Goal: Task Accomplishment & Management: Use online tool/utility

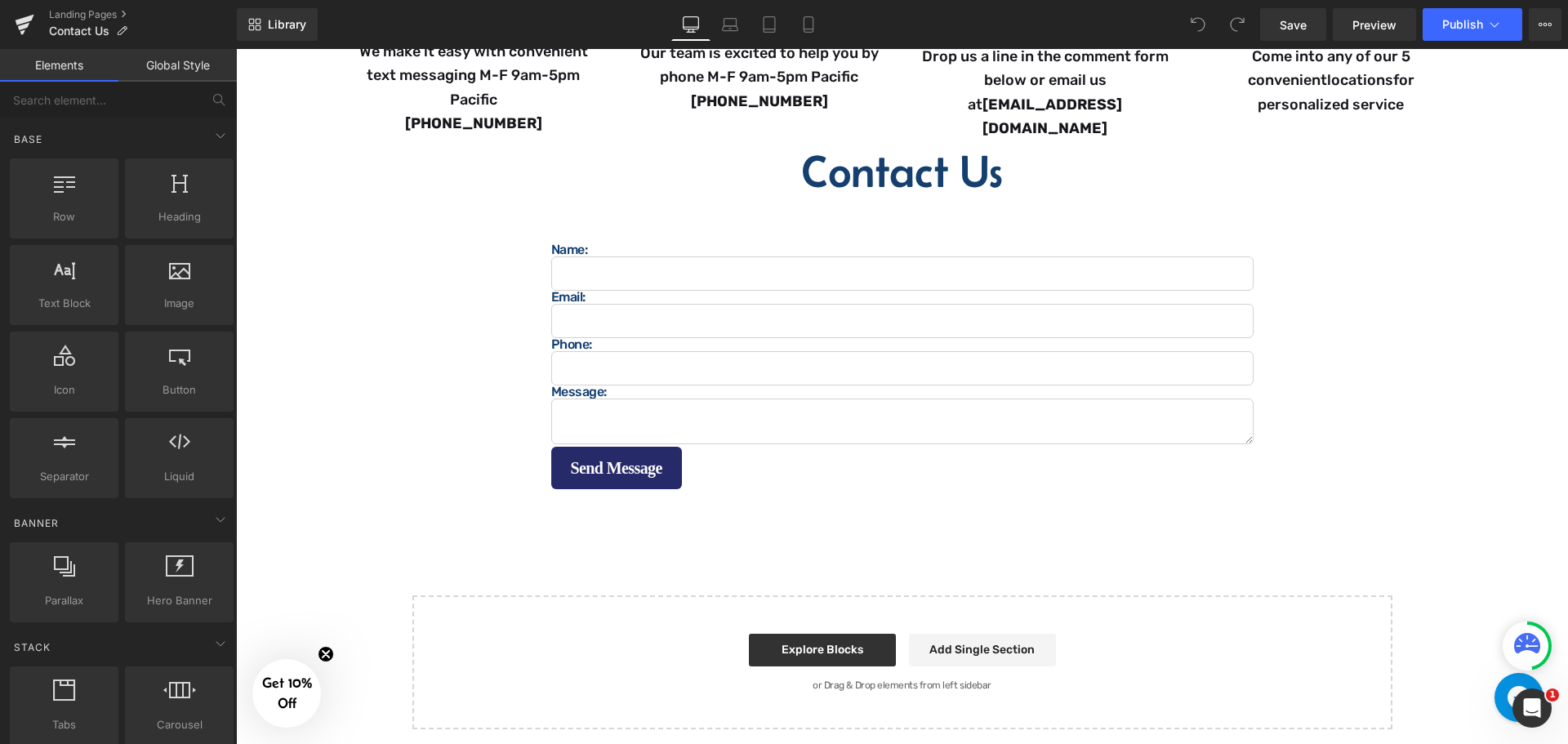
scroll to position [572, 0]
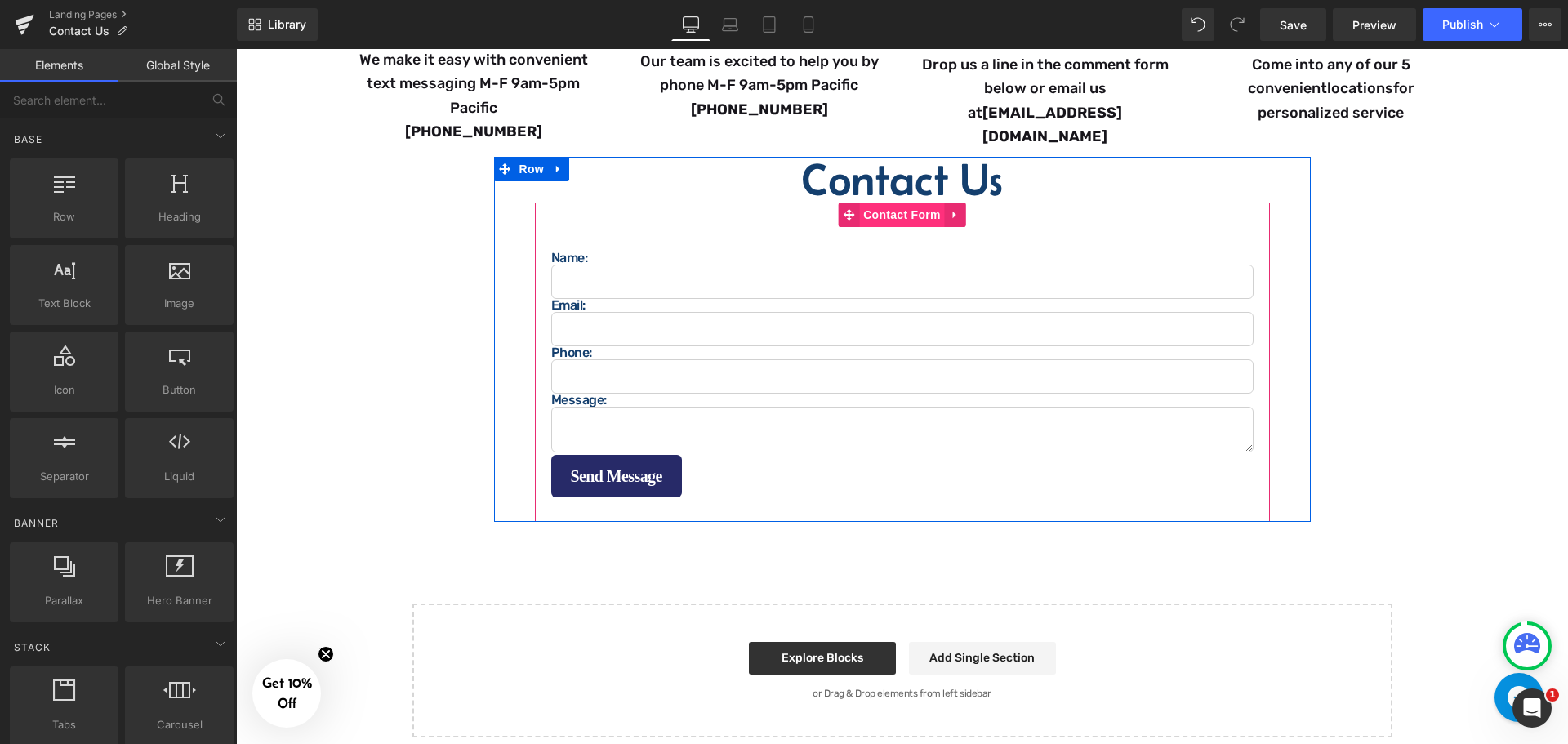
click at [896, 210] on span "Contact Form" at bounding box center [902, 214] width 86 height 25
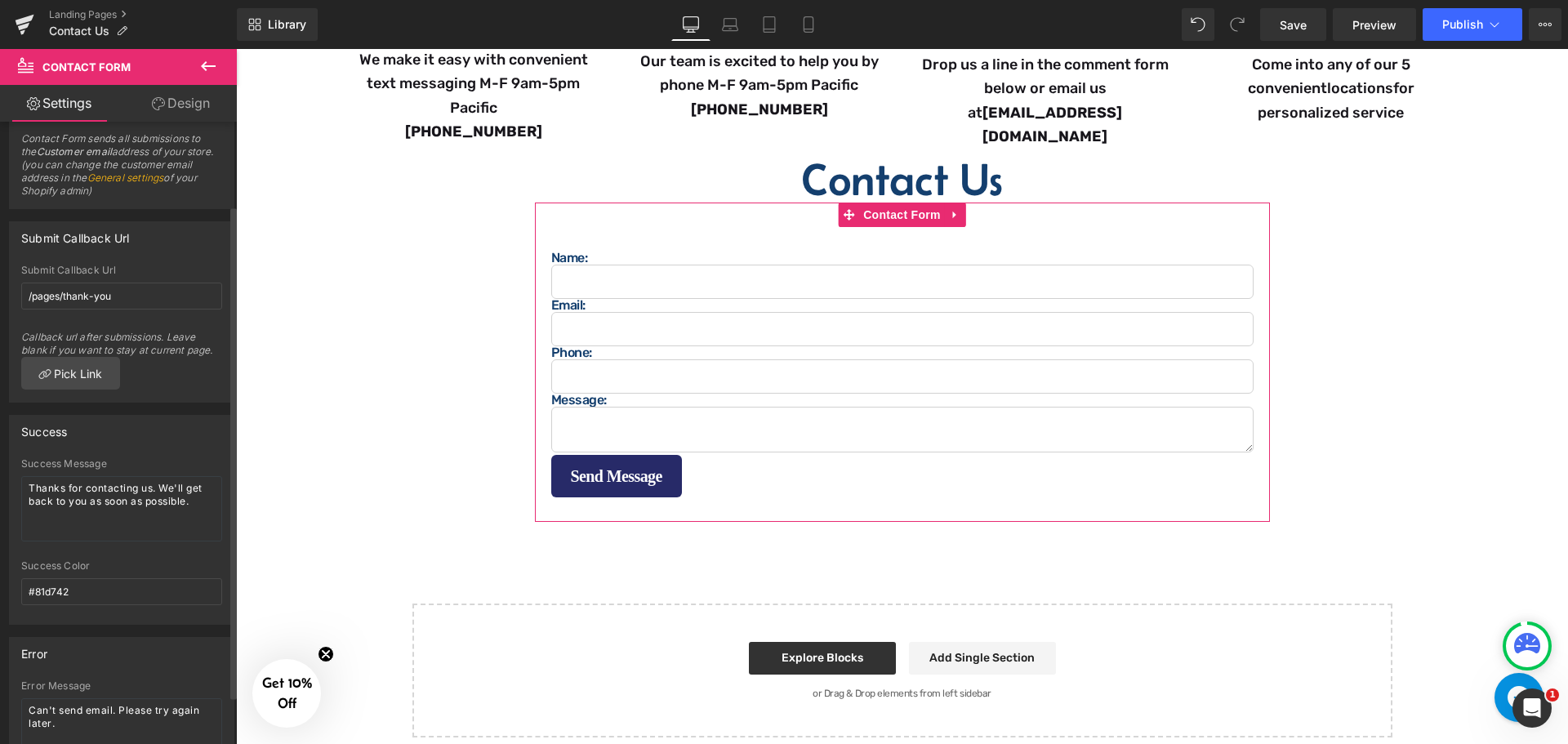
scroll to position [0, 0]
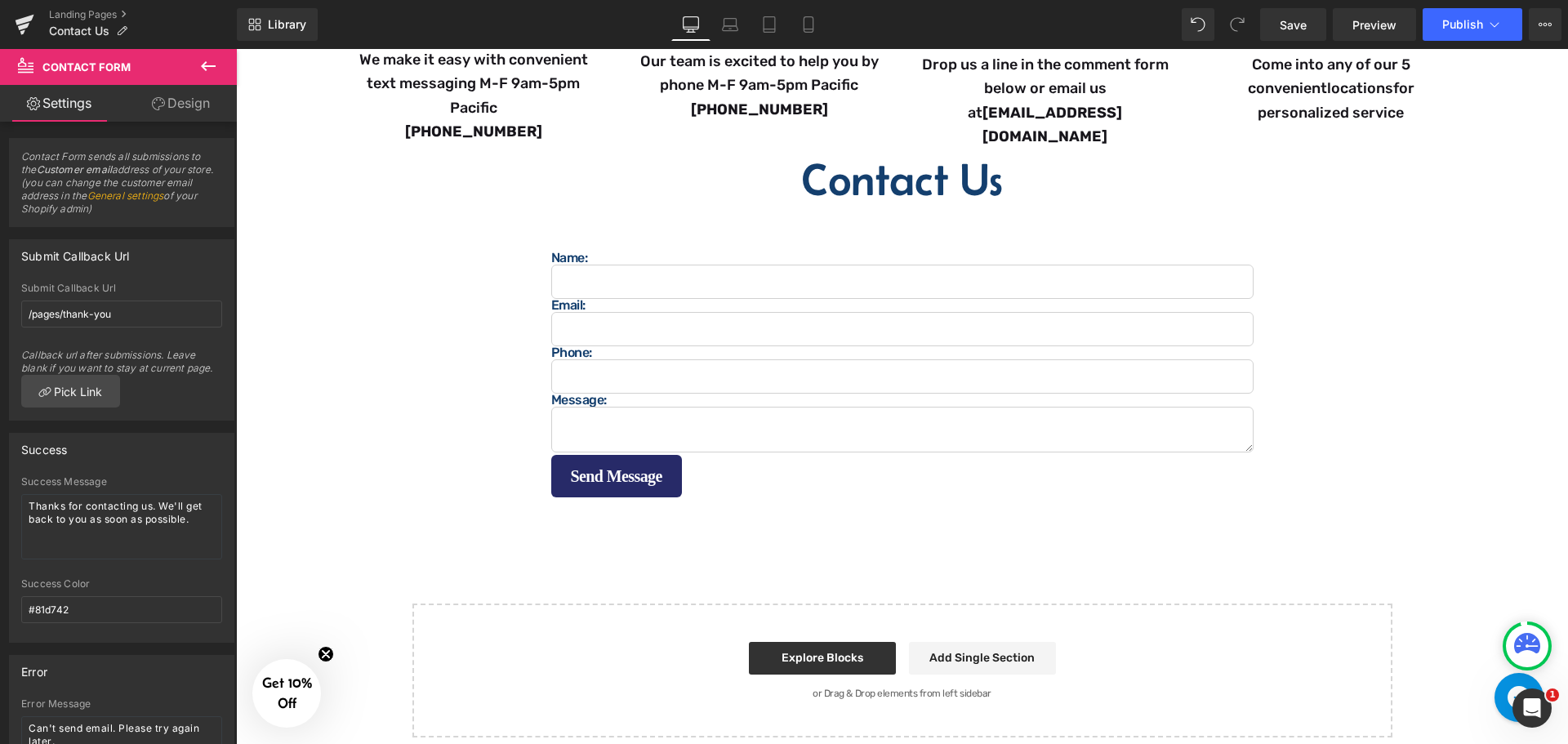
click at [210, 70] on icon at bounding box center [208, 66] width 20 height 20
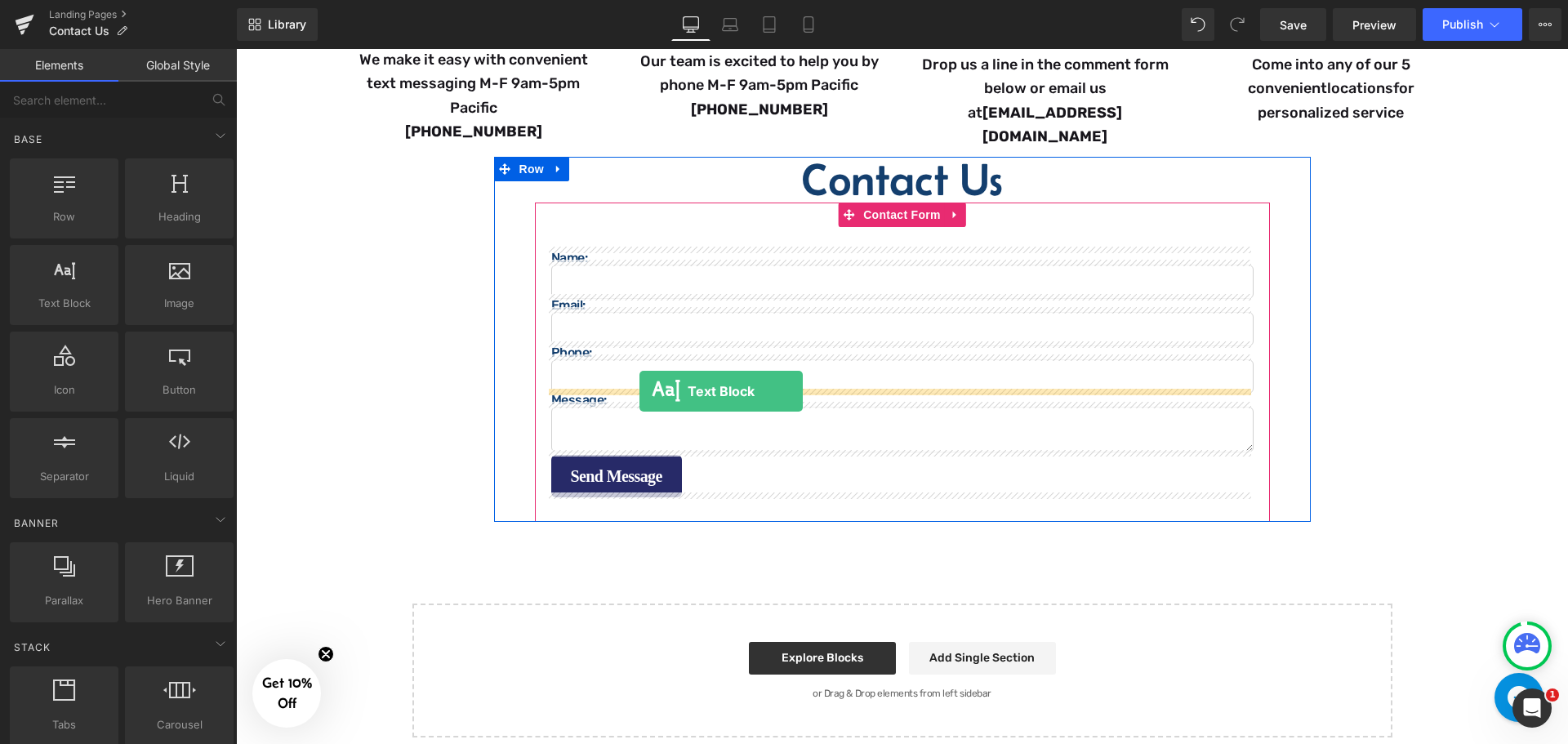
drag, startPoint x: 309, startPoint y: 353, endPoint x: 639, endPoint y: 392, distance: 332.3
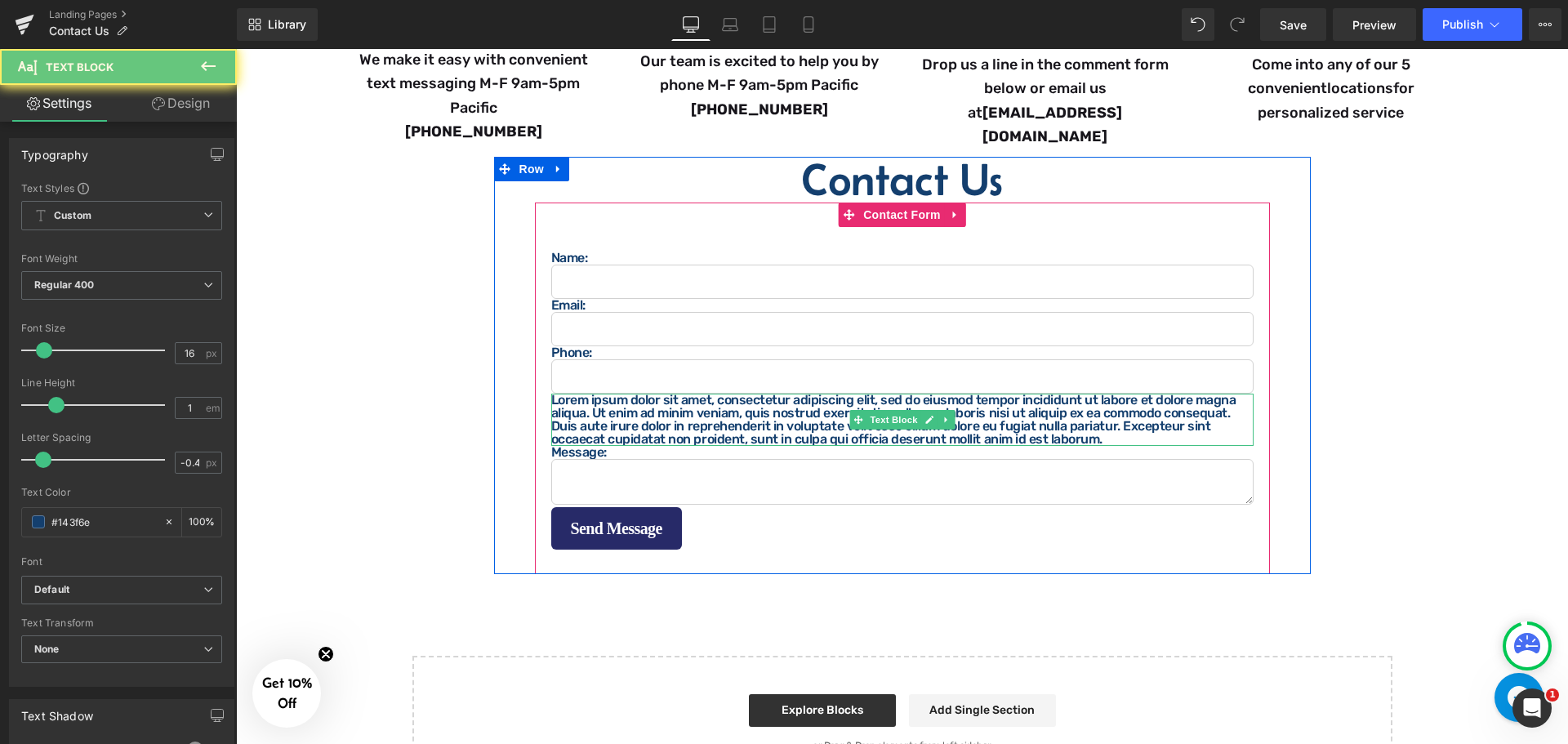
click at [619, 411] on p "Lorem ipsum dolor sit amet, consectetur adipiscing elit, sed do eiusmod tempor …" at bounding box center [902, 419] width 703 height 52
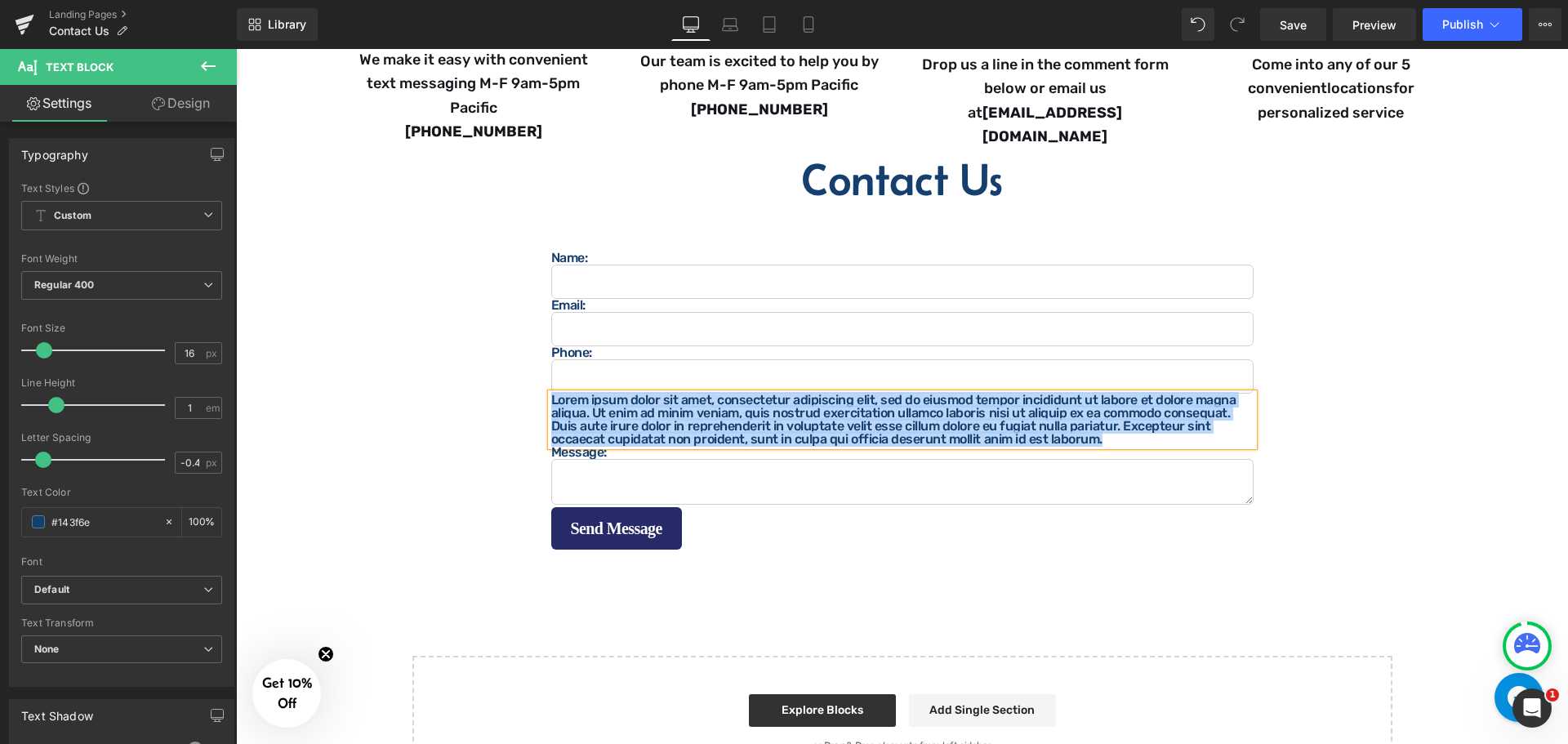
click at [919, 577] on div "Image Questions? Comments? Concerns? Heading We are here to help! Contact us ho…" at bounding box center [901, 190] width 1332 height 1199
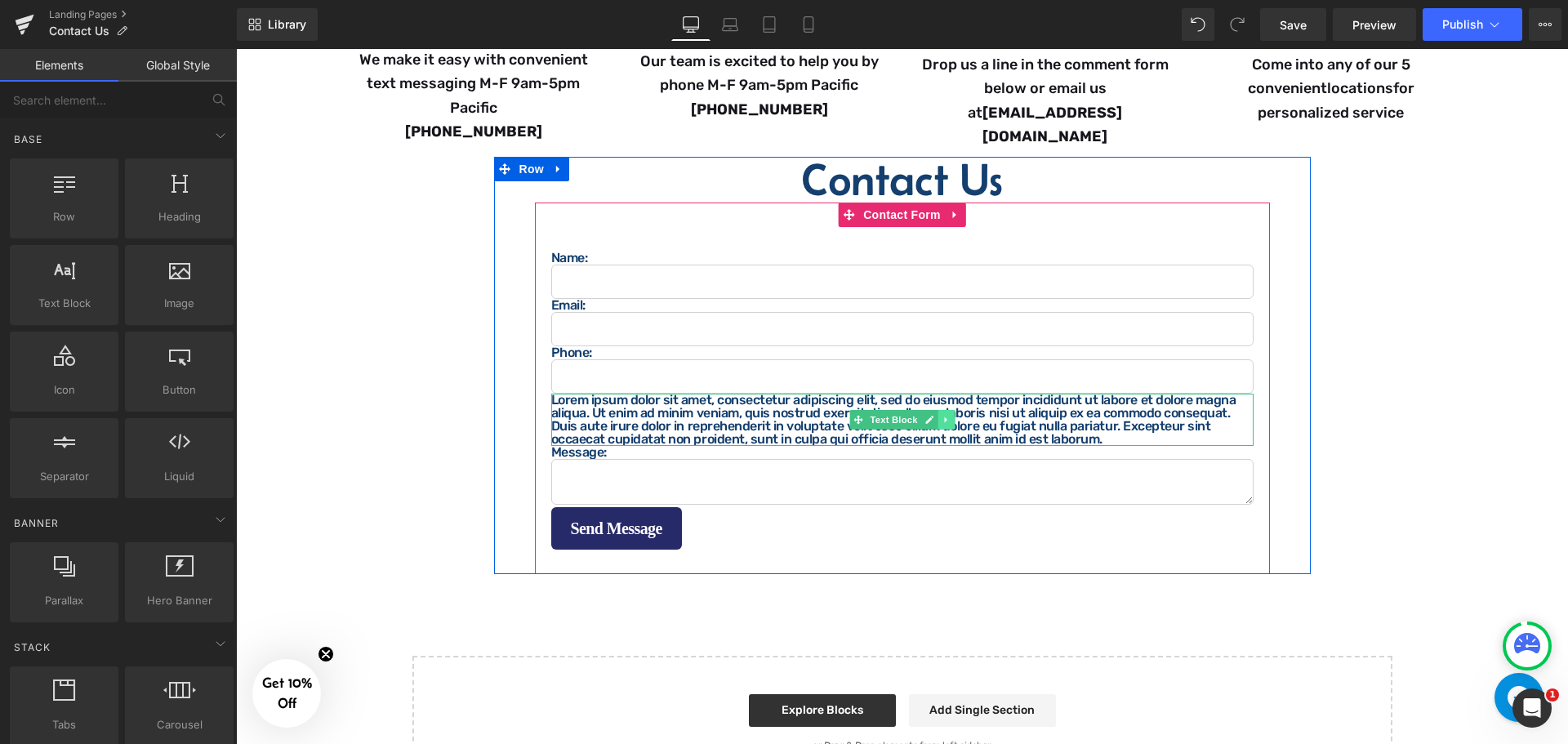
click at [942, 415] on icon at bounding box center [946, 419] width 9 height 9
click at [954, 416] on icon at bounding box center [955, 420] width 9 height 9
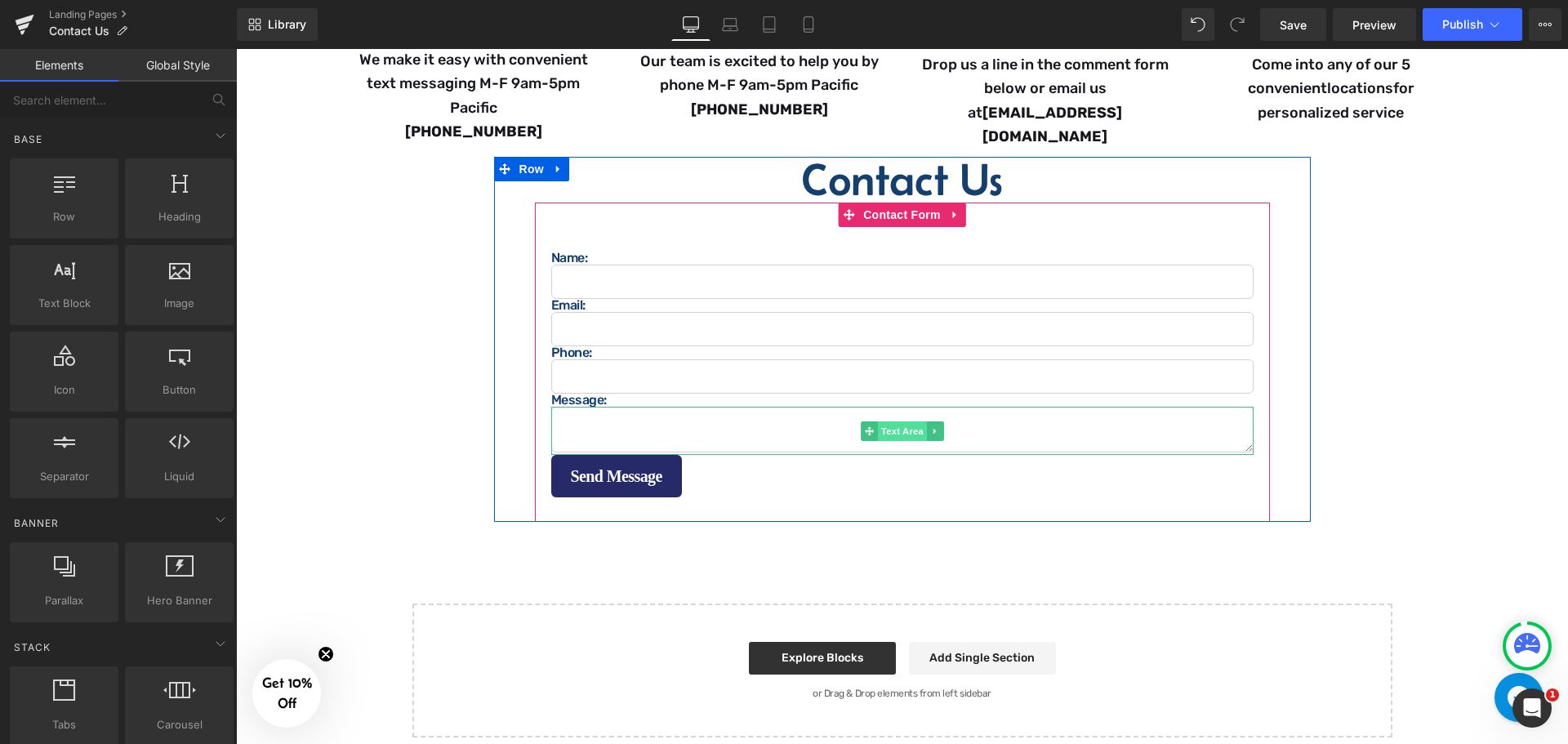
click at [896, 423] on span "Text Area" at bounding box center [902, 431] width 49 height 20
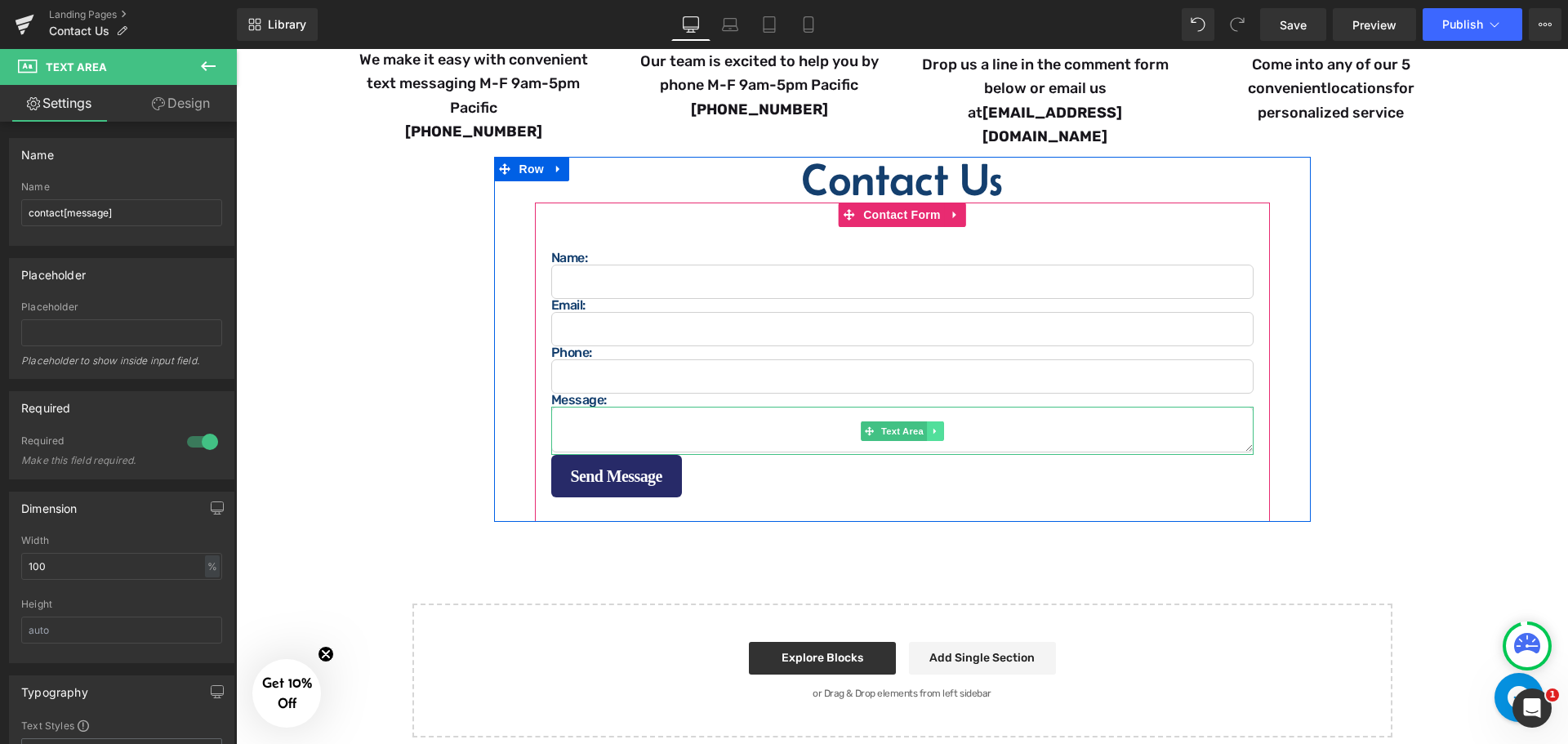
click at [934, 429] on icon at bounding box center [935, 431] width 9 height 9
click at [922, 429] on icon at bounding box center [926, 431] width 9 height 9
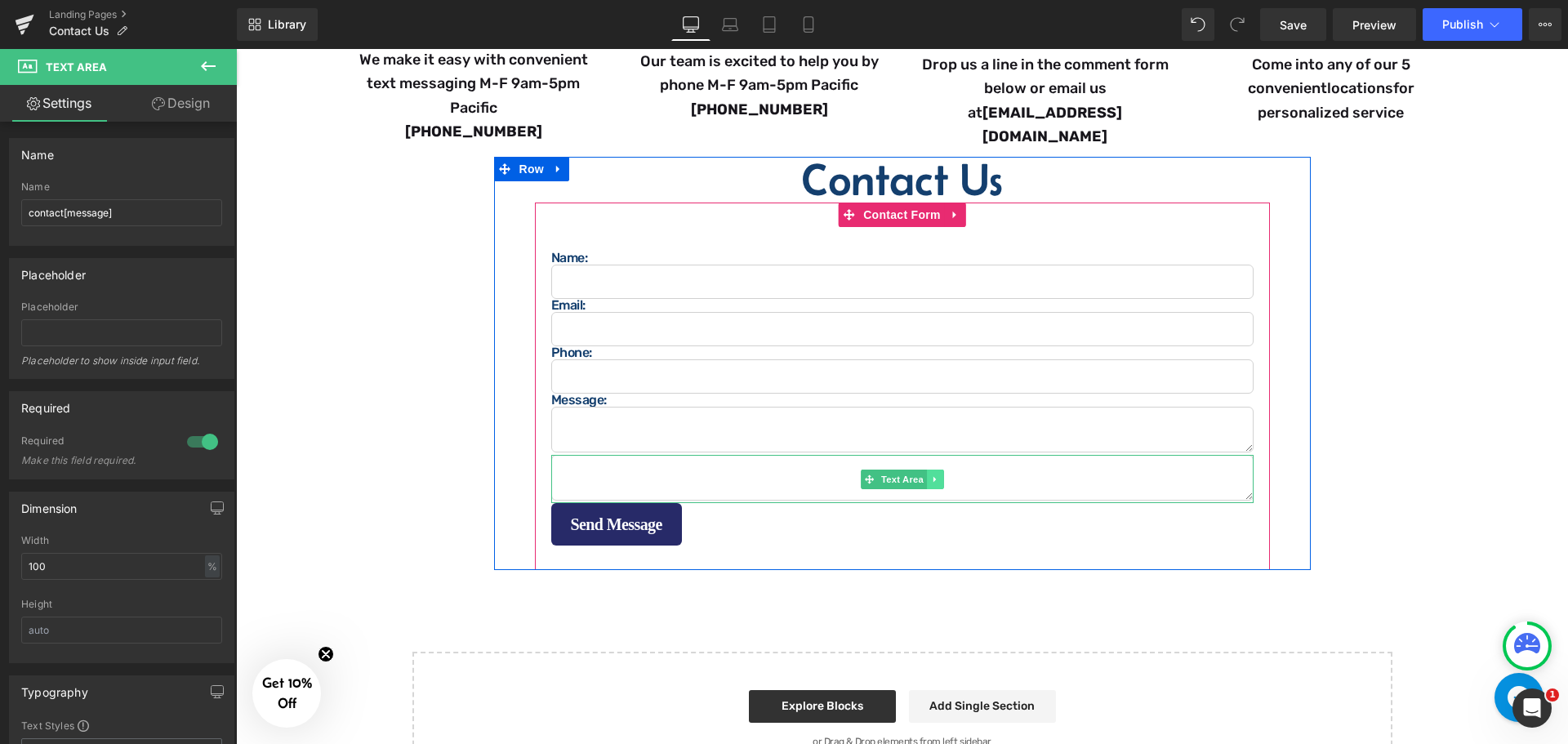
click at [933, 477] on icon at bounding box center [934, 479] width 3 height 6
click at [939, 475] on icon at bounding box center [943, 479] width 9 height 9
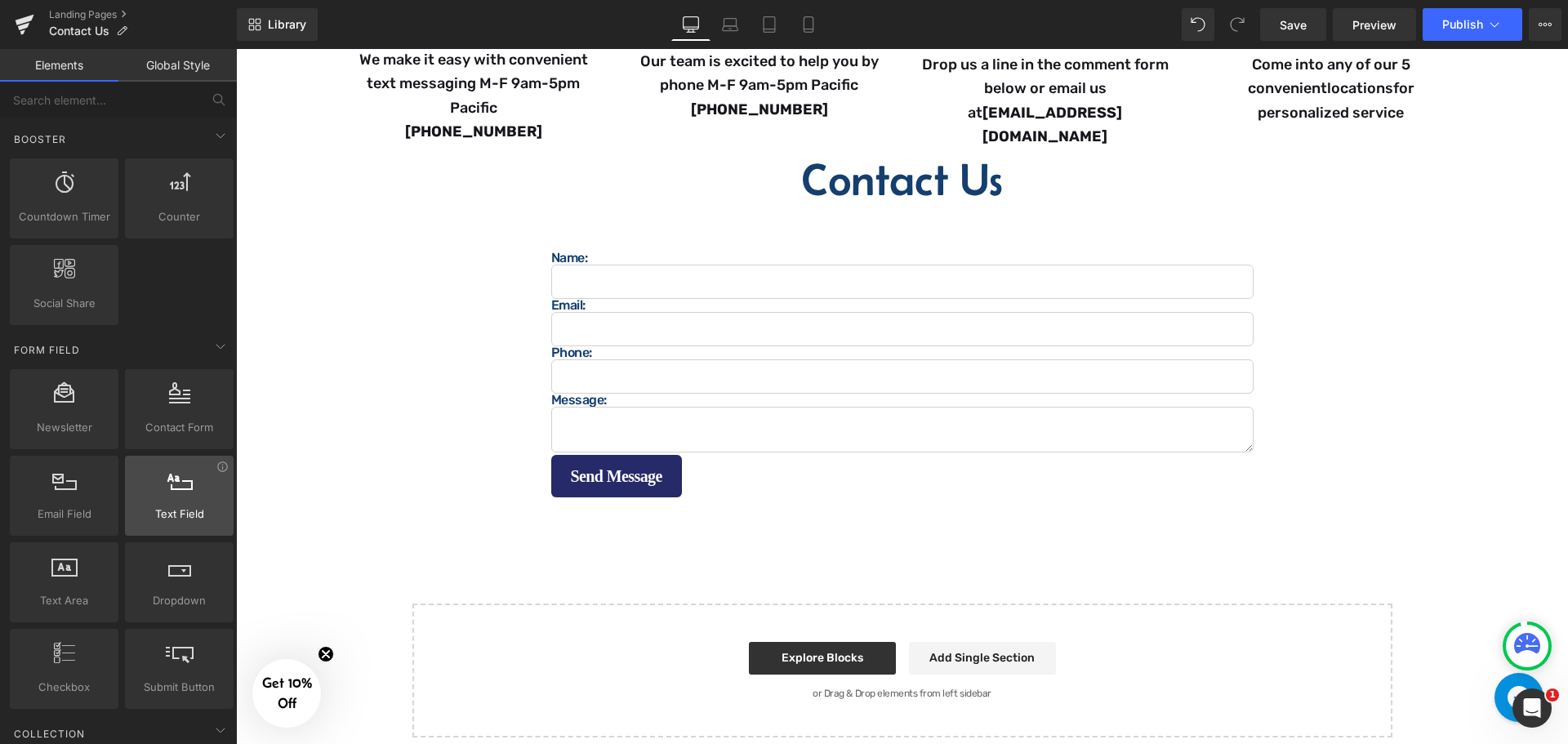
scroll to position [2288, 0]
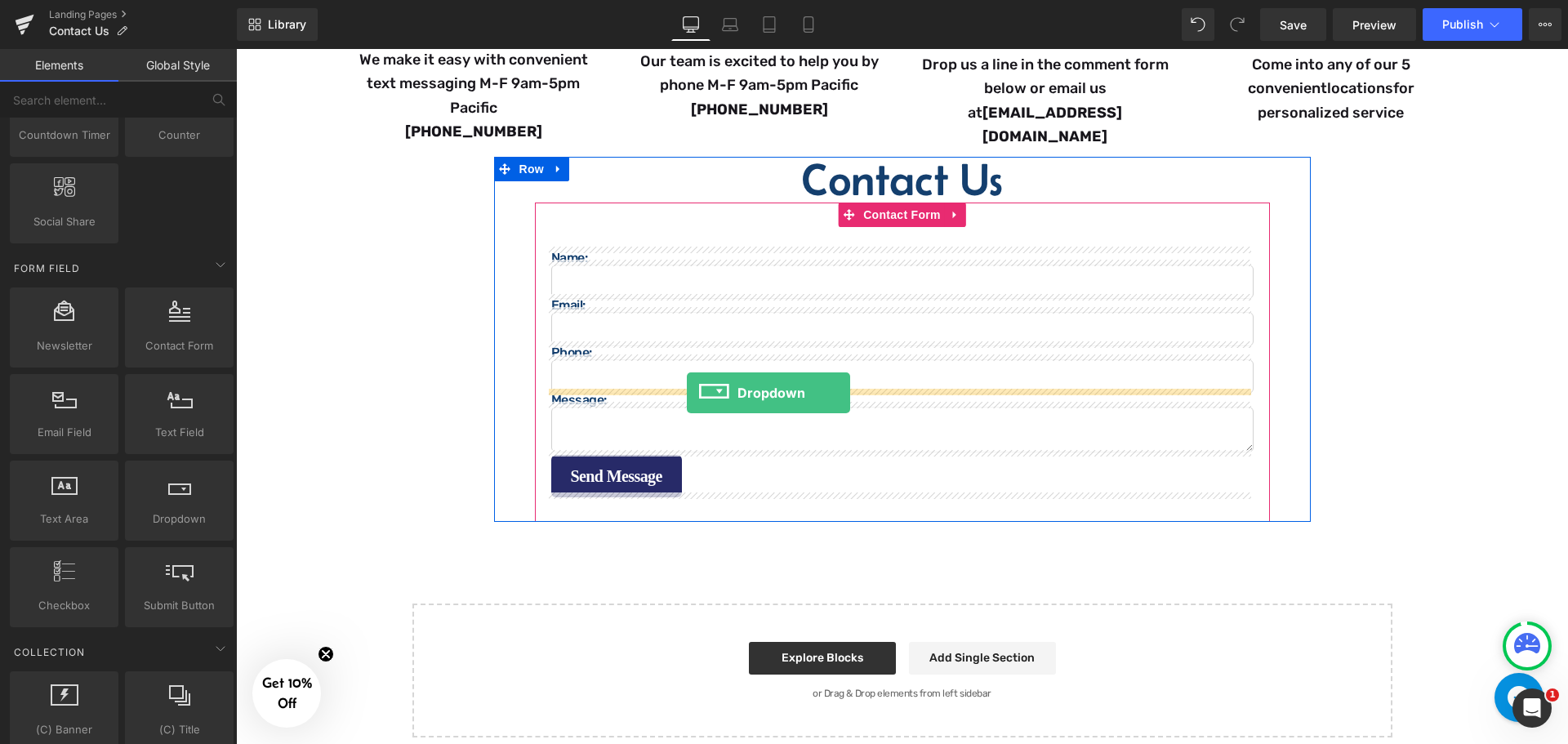
drag, startPoint x: 411, startPoint y: 555, endPoint x: 687, endPoint y: 393, distance: 320.0
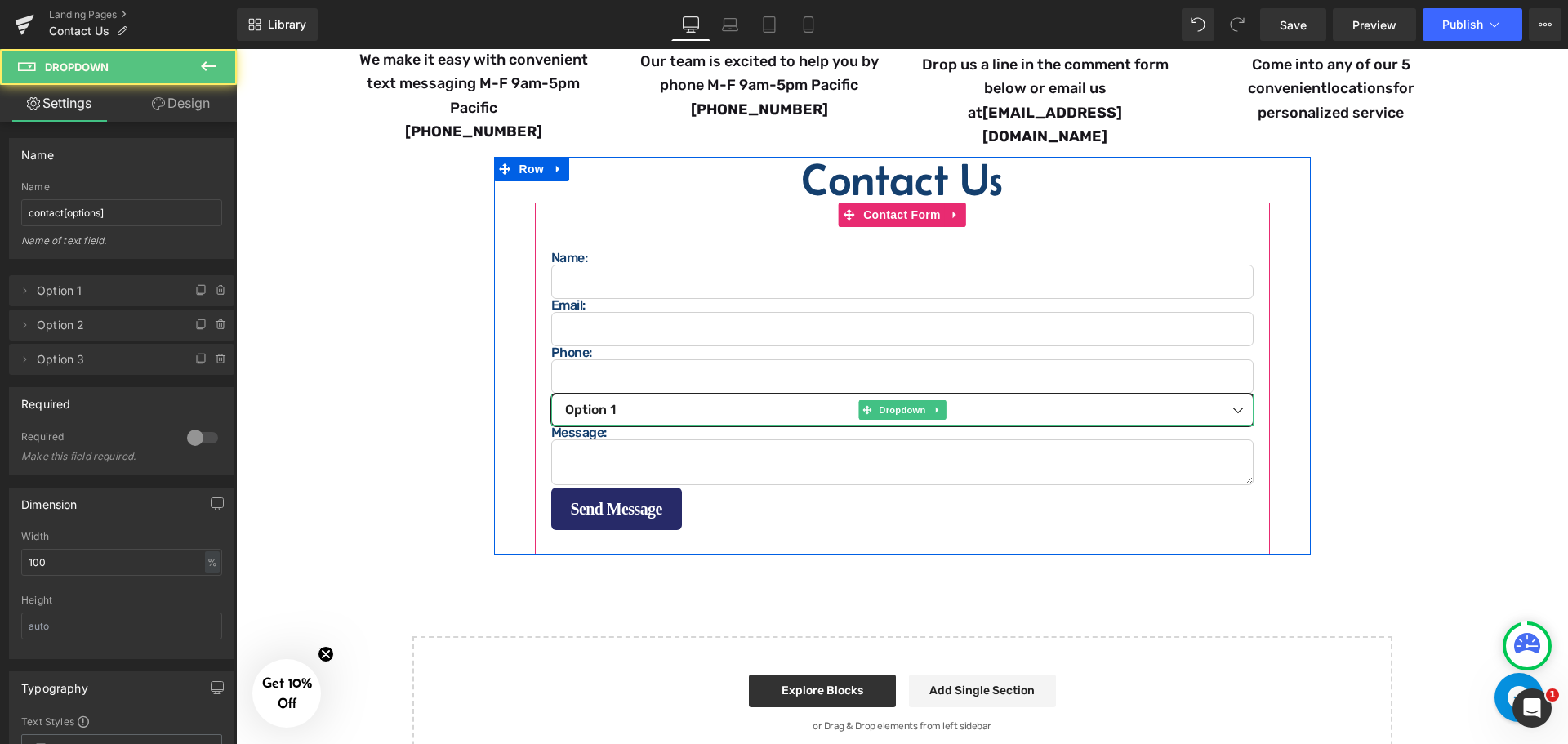
click at [669, 405] on select "Option 1 Option 2 Option 3" at bounding box center [902, 410] width 703 height 33
click at [634, 411] on select "Option 1 Option 2 Option 3" at bounding box center [902, 410] width 703 height 33
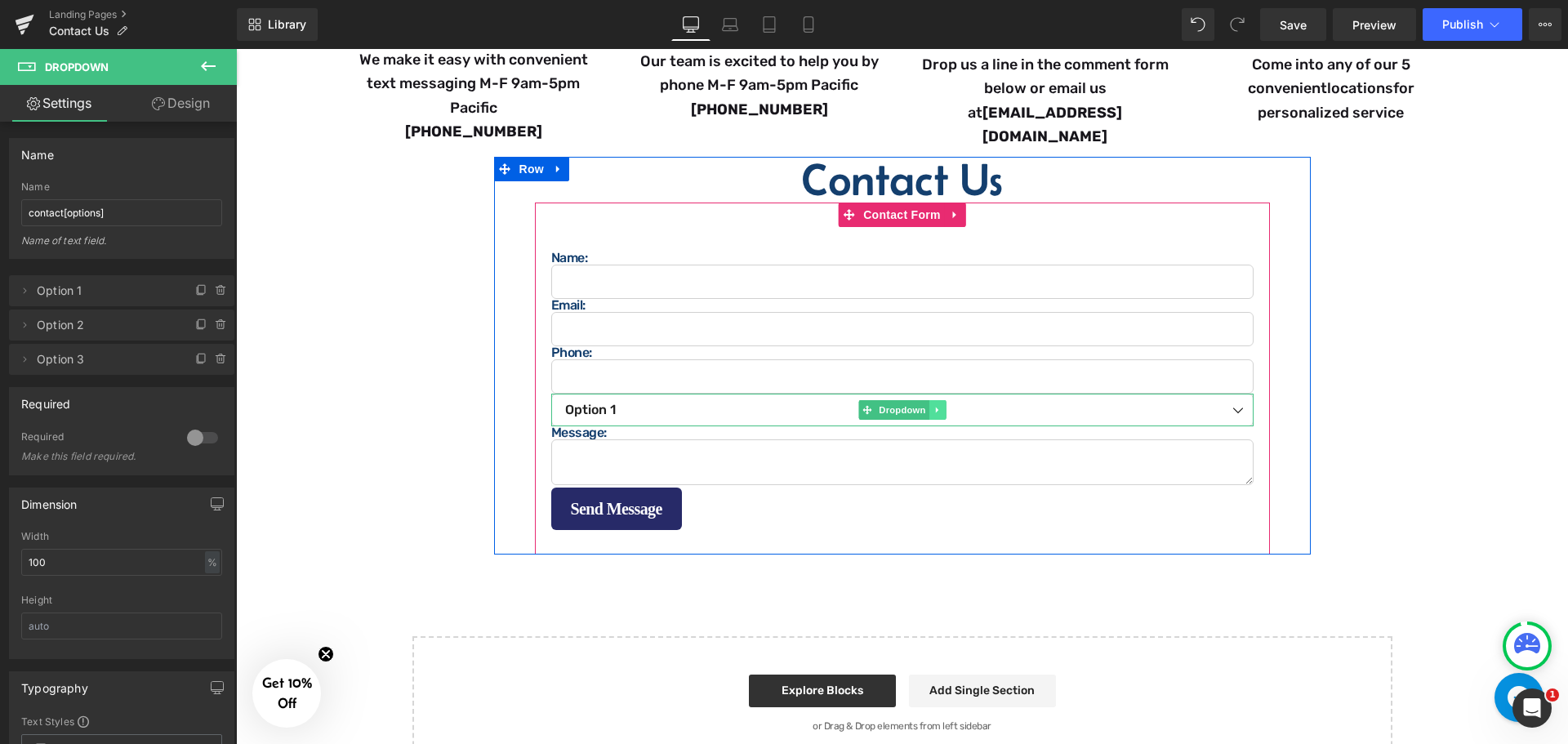
click at [935, 407] on icon at bounding box center [937, 410] width 9 height 9
click at [941, 406] on icon at bounding box center [945, 410] width 9 height 9
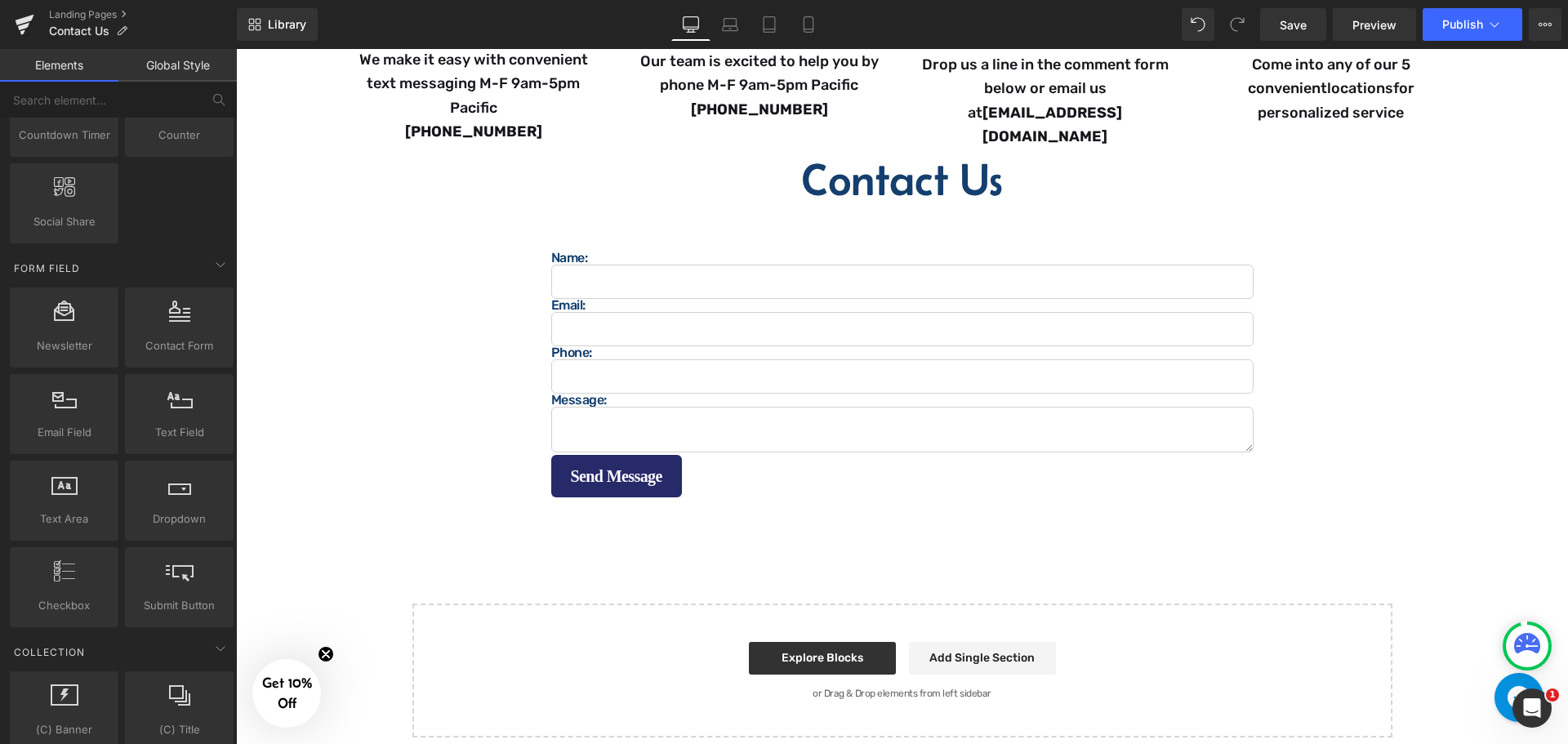
click at [356, 417] on div "Image Questions? Comments? Concerns? Heading We are here to help! Contact us ho…" at bounding box center [901, 165] width 1332 height 1147
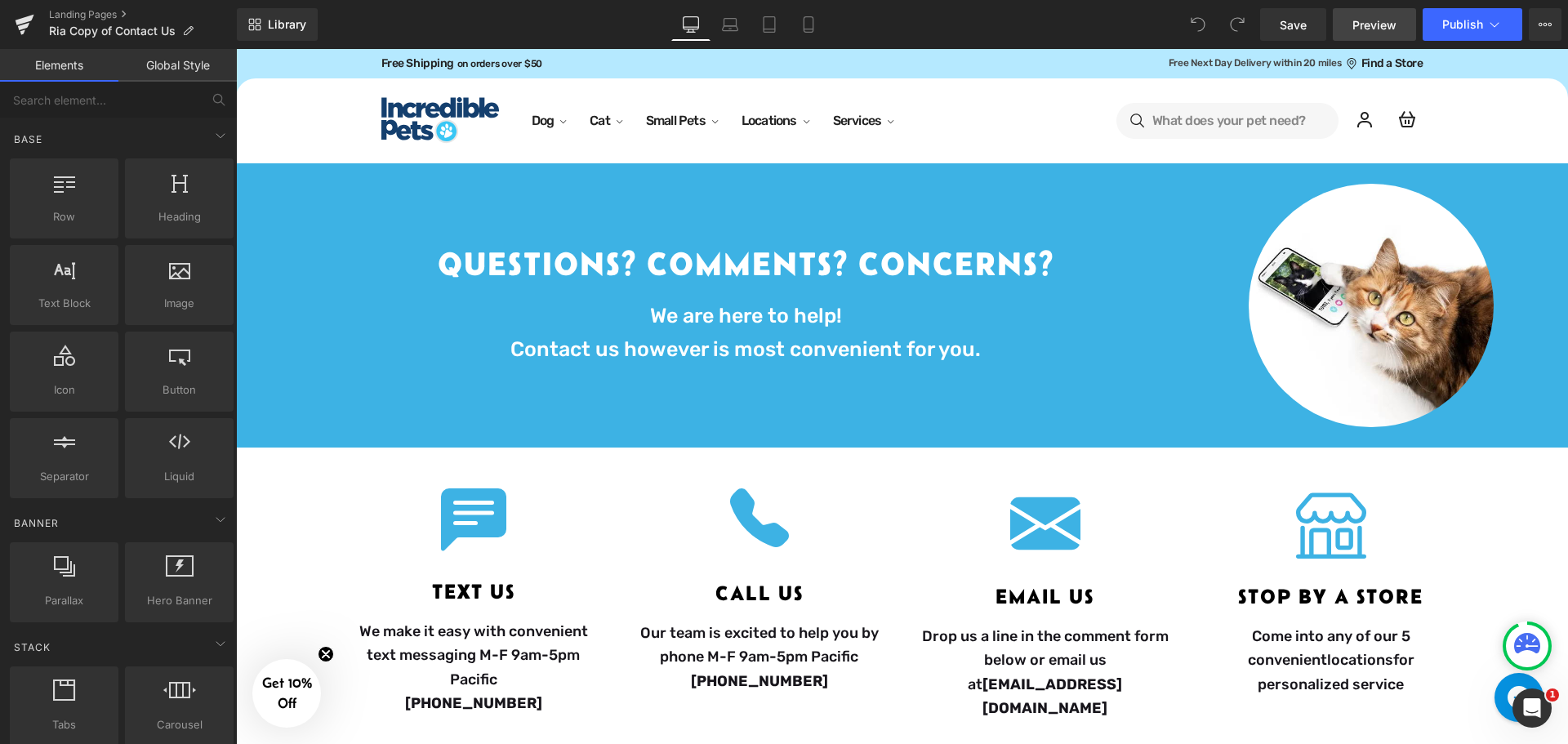
click at [1362, 34] on link "Preview" at bounding box center [1374, 25] width 83 height 33
